Goal: Browse casually: Explore the website without a specific task or goal

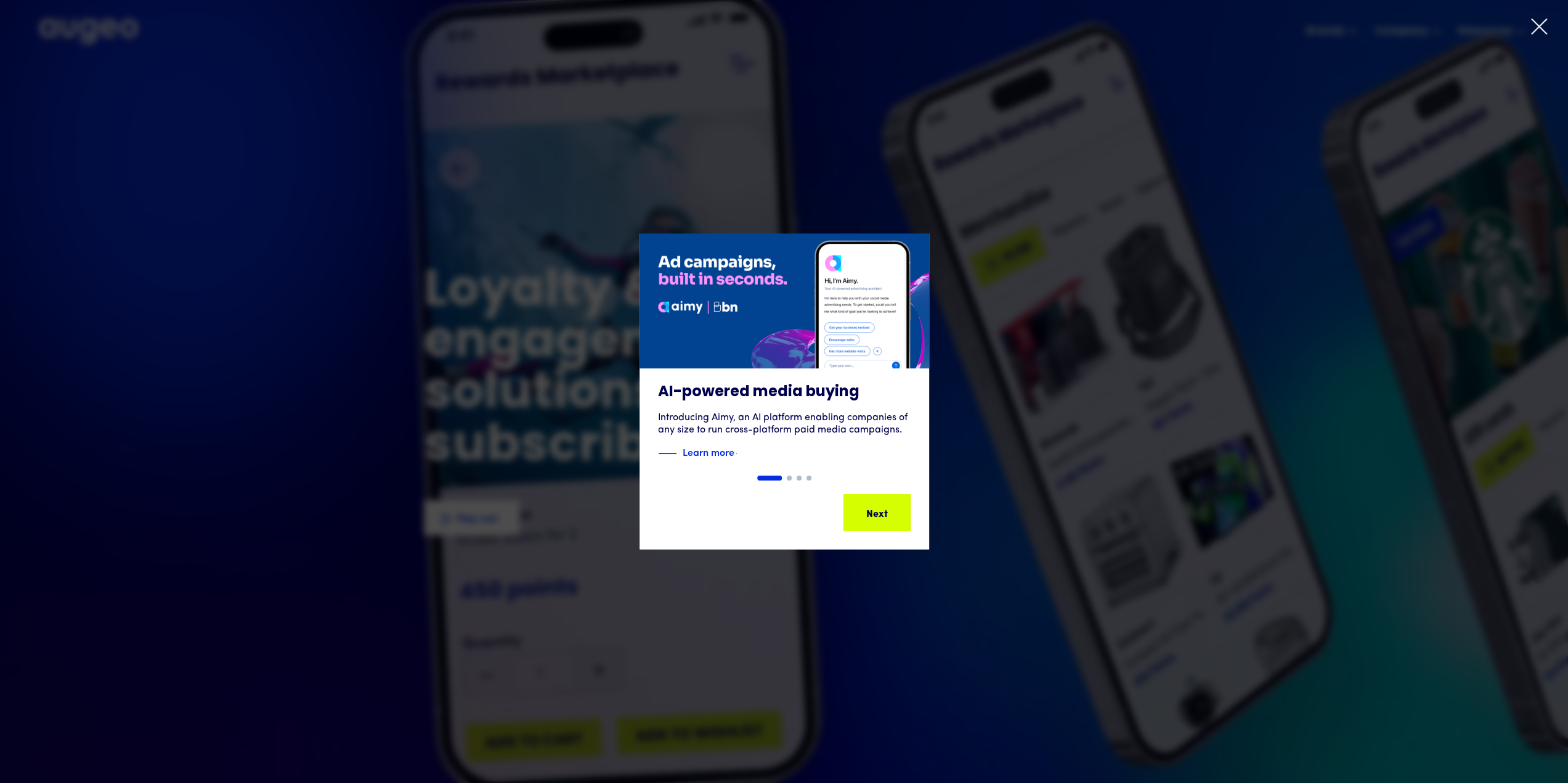
click at [1540, 30] on icon at bounding box center [1539, 27] width 19 height 19
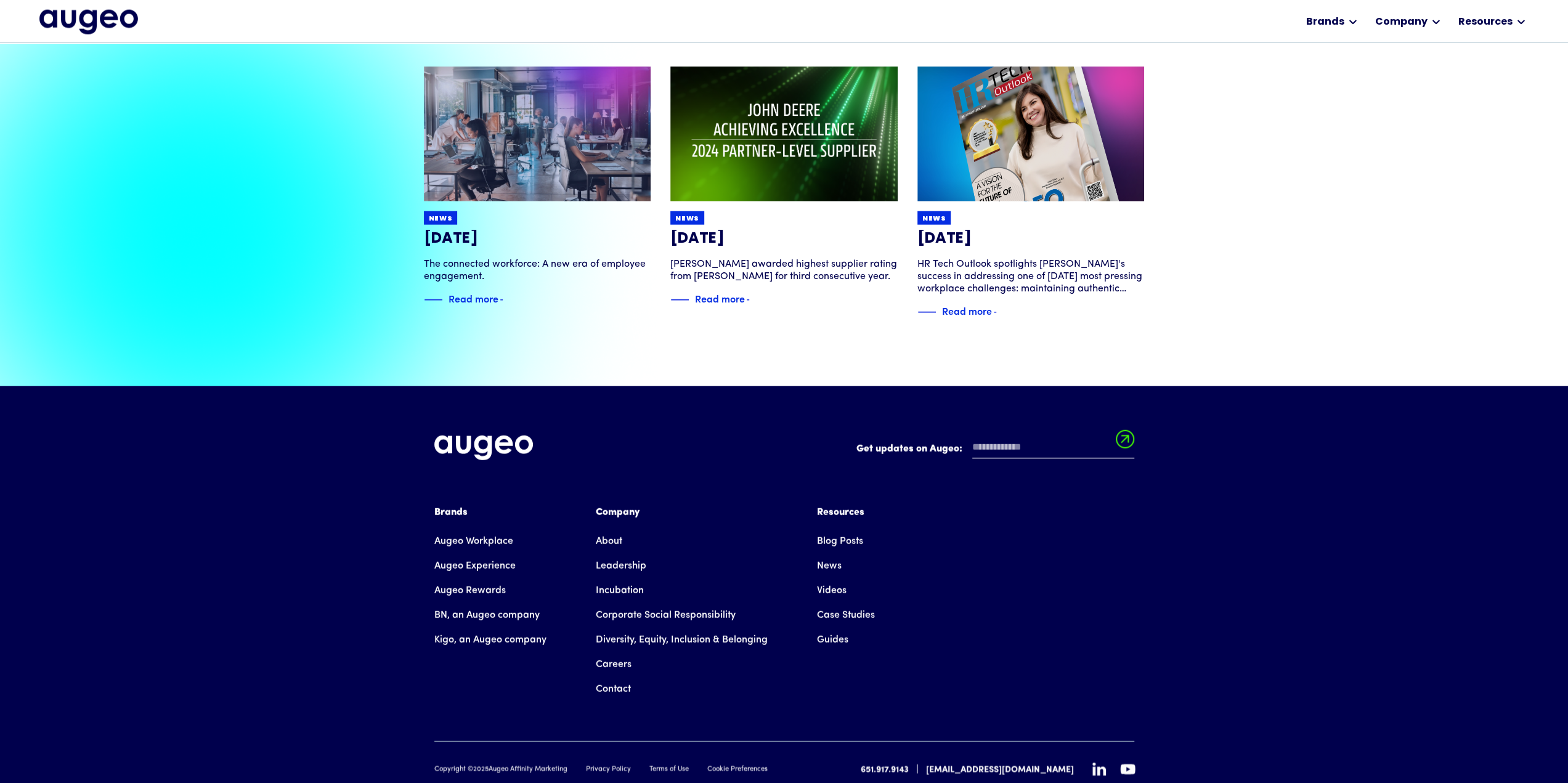
scroll to position [2862, 0]
